Goal: Find specific page/section: Find specific page/section

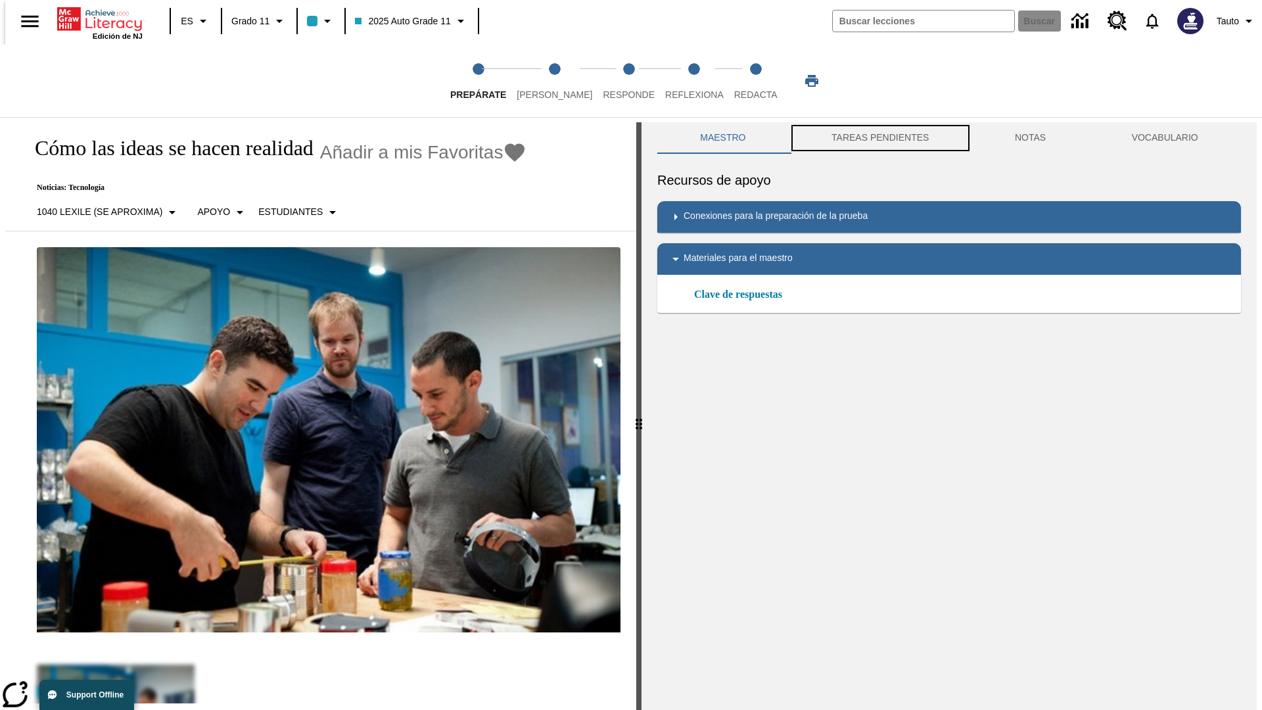
click at [879, 138] on button "TAREAS PENDIENTES" at bounding box center [880, 138] width 183 height 32
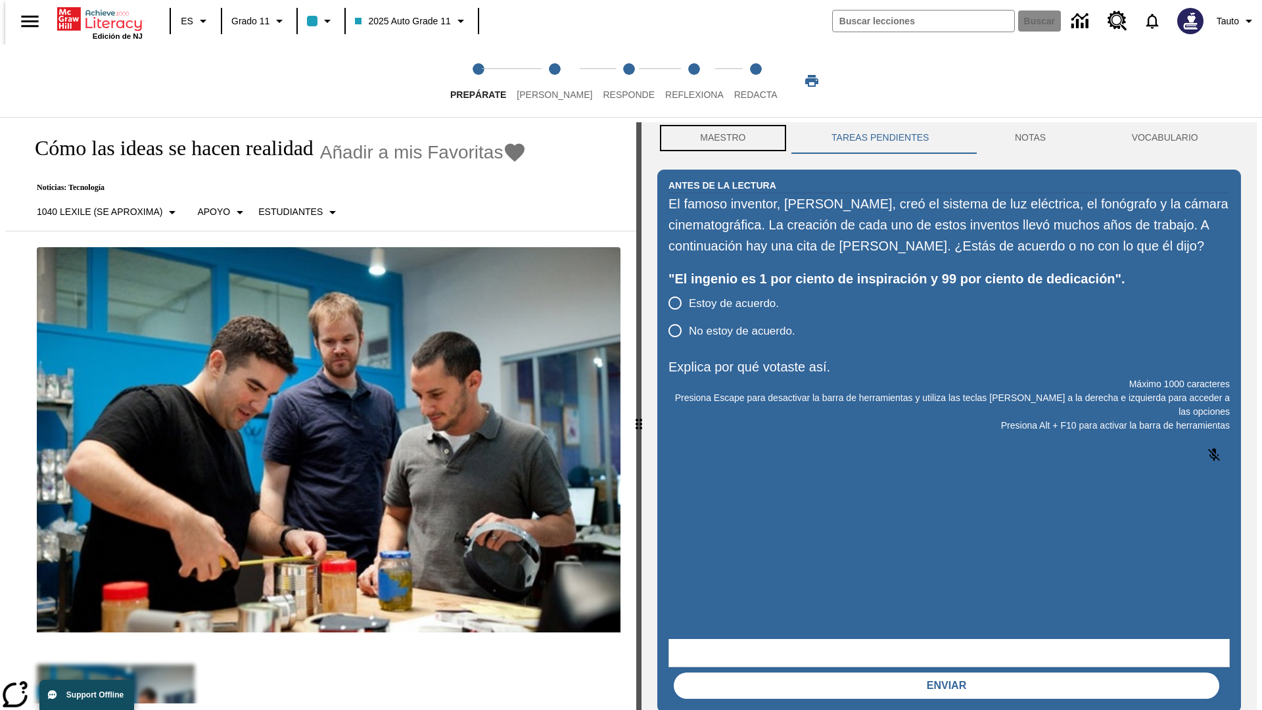
scroll to position [1, 0]
click at [719, 138] on button "Maestro" at bounding box center [722, 138] width 131 height 32
